Goal: Entertainment & Leisure: Consume media (video, audio)

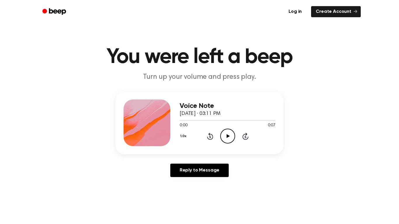
click at [228, 135] on icon "Play Audio" at bounding box center [227, 136] width 15 height 15
click at [230, 131] on icon "Play Audio" at bounding box center [227, 136] width 15 height 15
click at [228, 136] on icon at bounding box center [227, 136] width 3 height 4
click at [232, 147] on div "Voice Note October 14, 2024 · 03:12 PM 0:00 0:09 Your browser does not support …" at bounding box center [199, 122] width 168 height 63
click at [228, 138] on icon "Play Audio" at bounding box center [227, 136] width 15 height 15
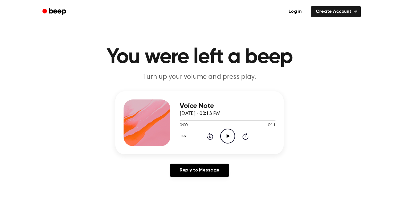
click at [225, 135] on icon "Play Audio" at bounding box center [227, 136] width 15 height 15
click at [223, 137] on icon "Play Audio" at bounding box center [227, 136] width 15 height 15
click at [228, 139] on icon "Play Audio" at bounding box center [227, 136] width 15 height 15
click at [231, 142] on icon "Play Audio" at bounding box center [227, 136] width 15 height 15
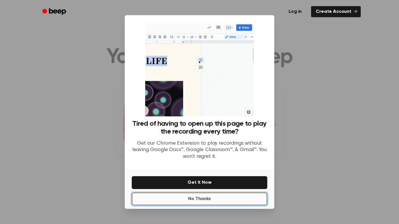
click at [211, 205] on button "No Thanks" at bounding box center [200, 199] width 136 height 13
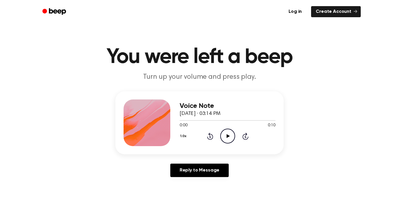
click at [223, 140] on icon "Play Audio" at bounding box center [227, 136] width 15 height 15
click at [231, 139] on icon "Play Audio" at bounding box center [227, 136] width 15 height 15
click at [231, 138] on icon "Play Audio" at bounding box center [227, 136] width 15 height 15
click at [230, 134] on icon "Play Audio" at bounding box center [227, 136] width 15 height 15
click at [226, 134] on icon "Play Audio" at bounding box center [227, 136] width 15 height 15
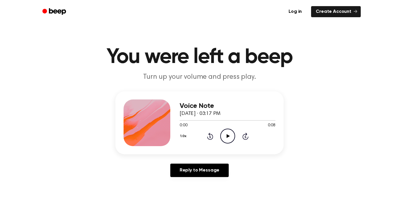
click at [232, 137] on icon "Play Audio" at bounding box center [227, 136] width 15 height 15
click at [227, 142] on icon "Play Audio" at bounding box center [227, 136] width 15 height 15
click at [223, 138] on icon "Play Audio" at bounding box center [227, 136] width 15 height 15
click at [226, 134] on icon "Play Audio" at bounding box center [227, 136] width 15 height 15
click at [227, 138] on icon at bounding box center [227, 136] width 3 height 4
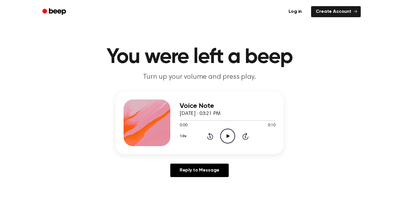
click at [231, 131] on icon "Play Audio" at bounding box center [227, 136] width 15 height 15
click at [228, 135] on icon at bounding box center [227, 136] width 3 height 4
click at [228, 135] on icon "Pause Audio" at bounding box center [227, 136] width 15 height 15
click at [232, 138] on icon "Play Audio" at bounding box center [227, 136] width 15 height 15
click at [232, 138] on icon "Pause Audio" at bounding box center [227, 136] width 15 height 15
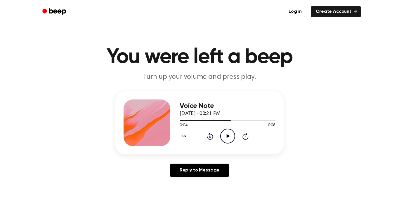
click at [209, 136] on icon "Rewind 5 seconds" at bounding box center [210, 137] width 6 height 8
click at [235, 135] on circle at bounding box center [228, 136] width 14 height 14
click at [222, 137] on icon "Play Audio" at bounding box center [227, 136] width 15 height 15
click at [232, 141] on circle at bounding box center [228, 136] width 14 height 14
